Goal: Transaction & Acquisition: Download file/media

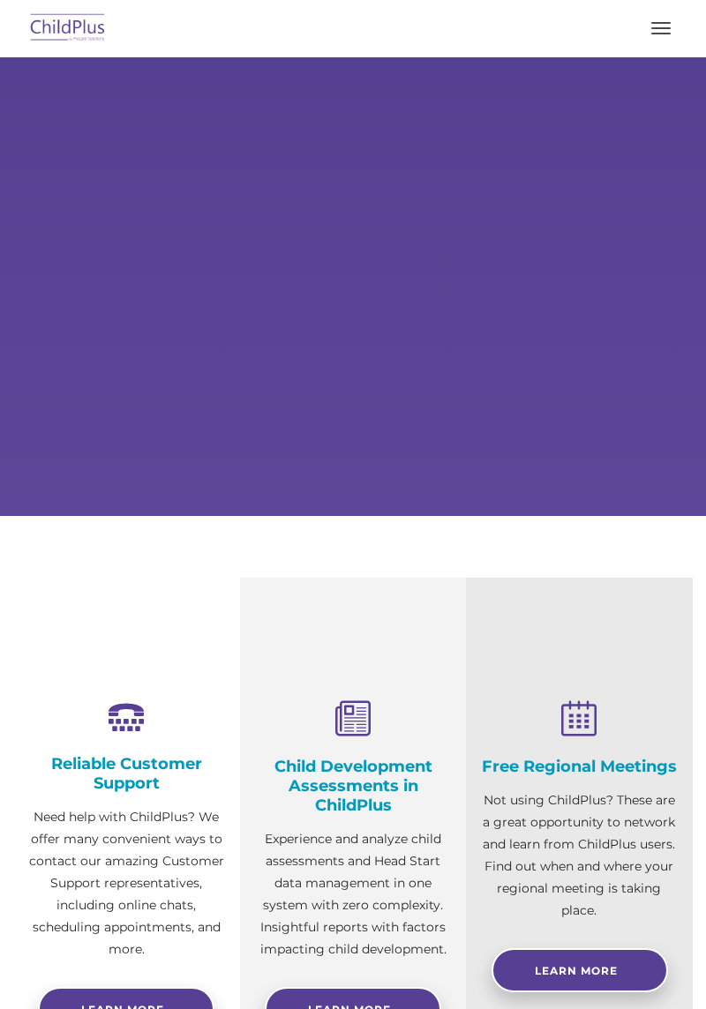
select select "MEDIUM"
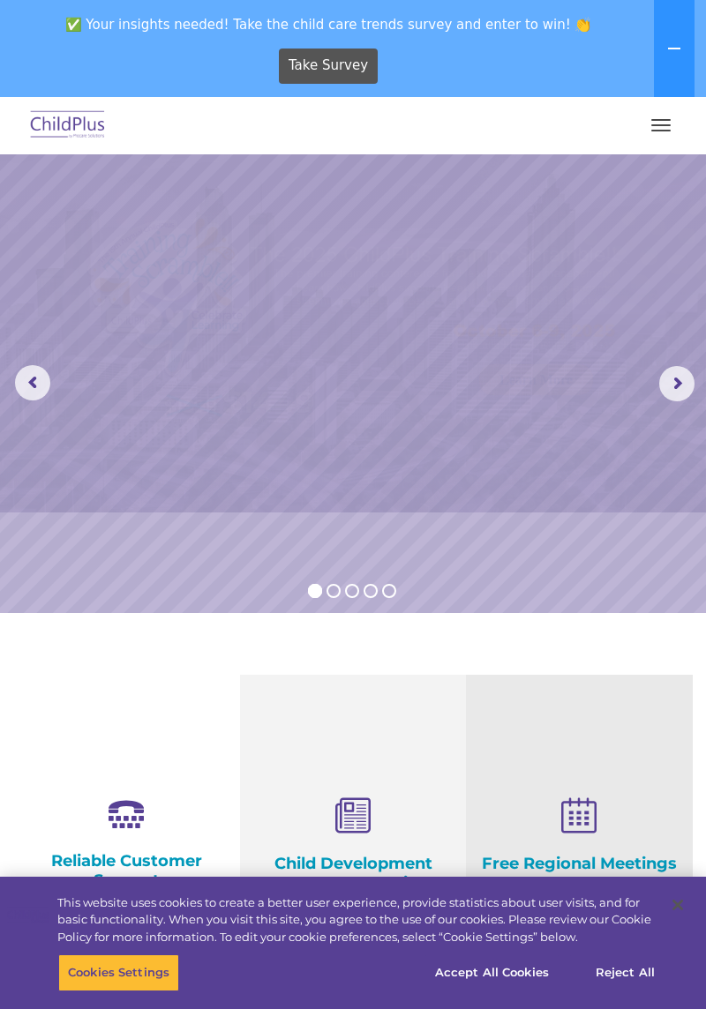
click at [658, 131] on span "button" at bounding box center [660, 131] width 19 height 2
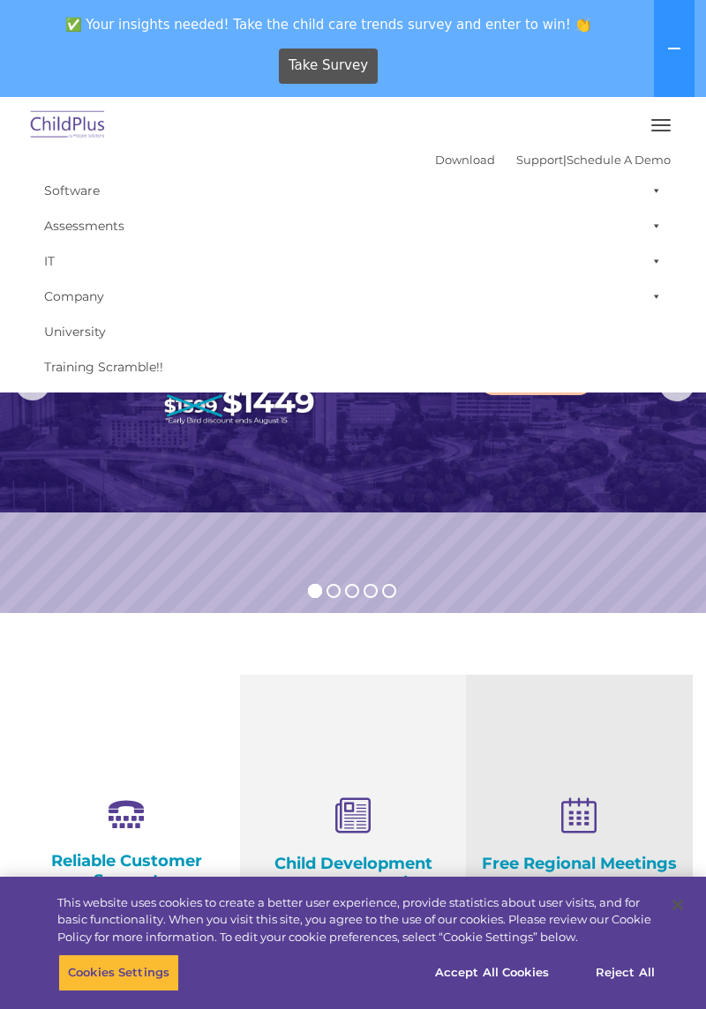
click at [590, 442] on img at bounding box center [353, 333] width 706 height 358
click at [451, 159] on link "Download" at bounding box center [465, 160] width 60 height 14
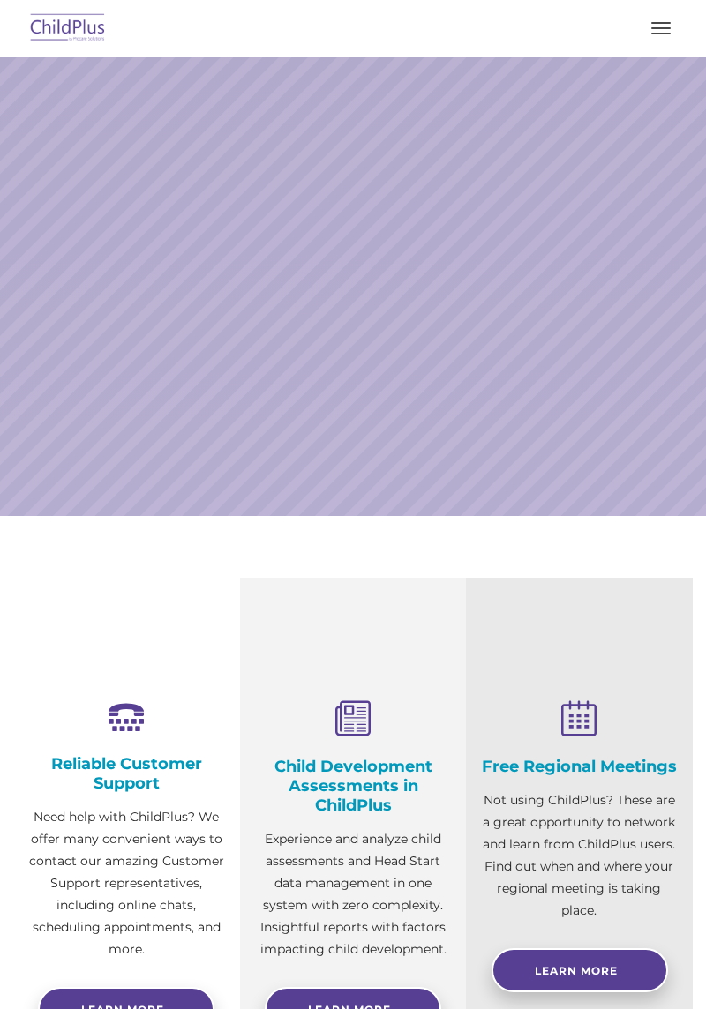
select select "MEDIUM"
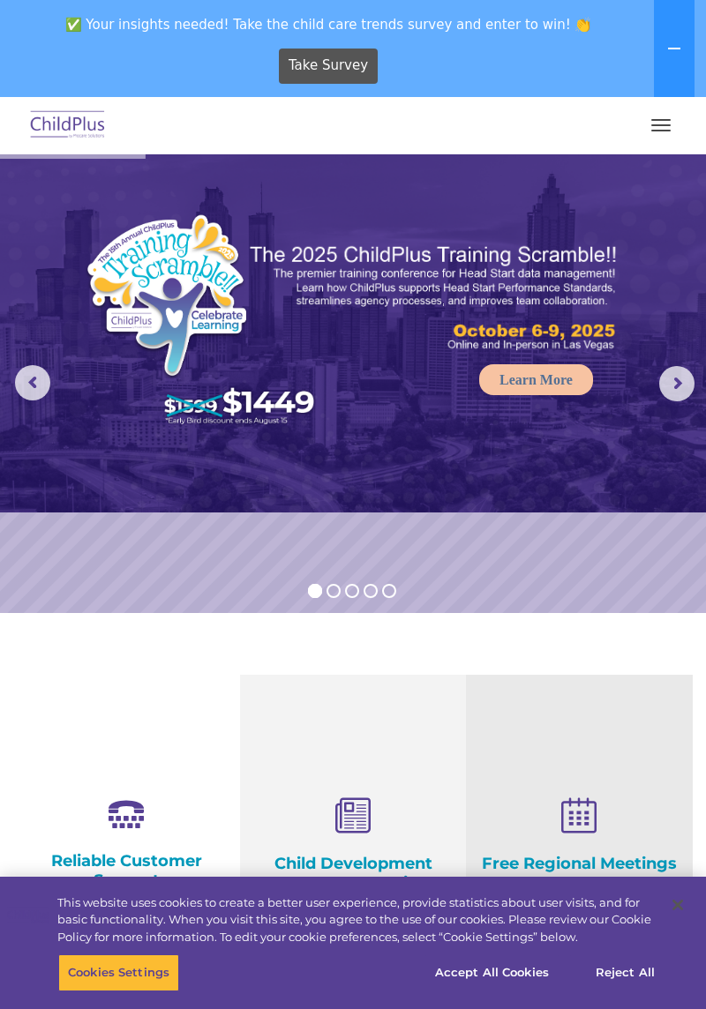
click at [663, 119] on span "button" at bounding box center [660, 120] width 19 height 2
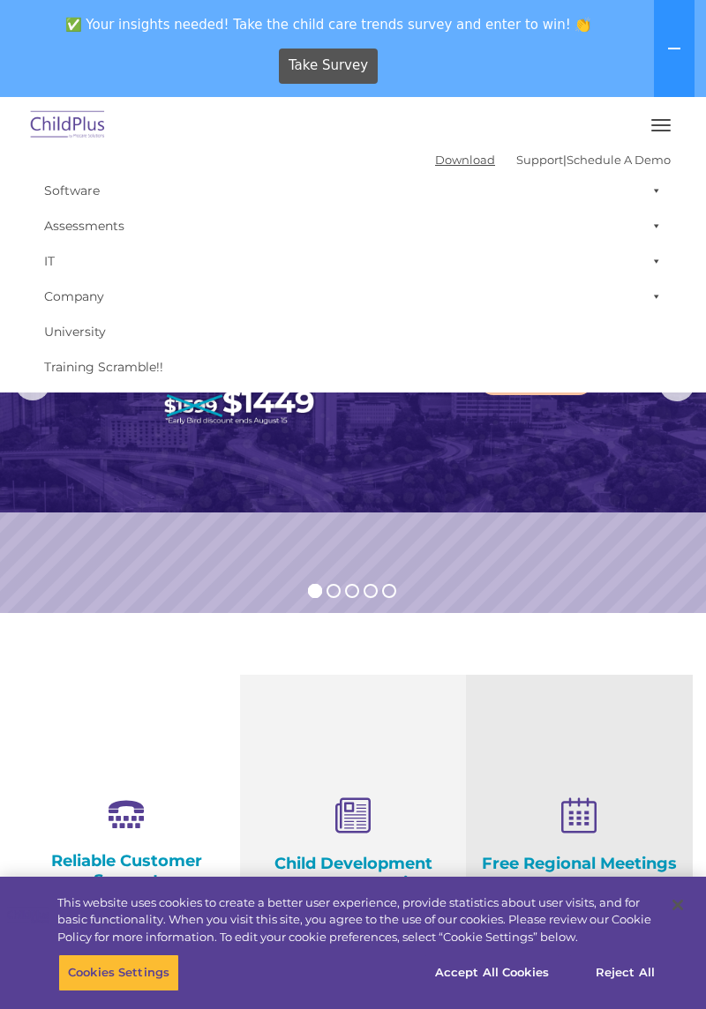
click at [445, 155] on link "Download" at bounding box center [465, 160] width 60 height 14
